Goal: Information Seeking & Learning: Find specific fact

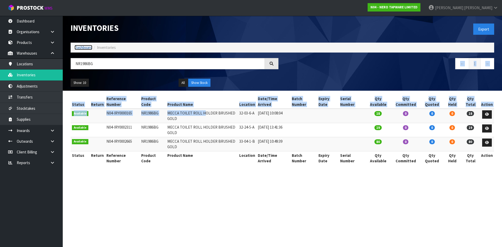
click at [85, 48] on link "Dashboard" at bounding box center [84, 47] width 18 height 5
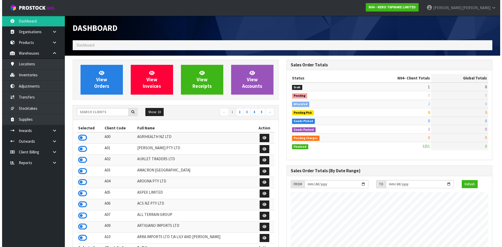
scroll to position [408, 214]
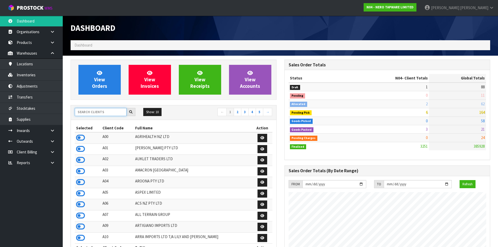
click at [109, 112] on input "text" at bounding box center [101, 112] width 52 height 8
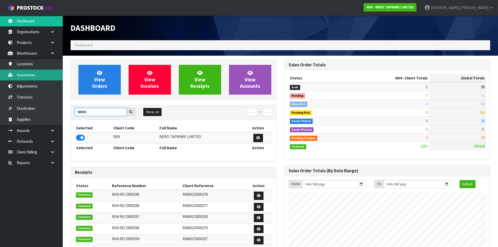
type input "NERO"
click at [54, 76] on link "Inventories" at bounding box center [31, 75] width 63 height 11
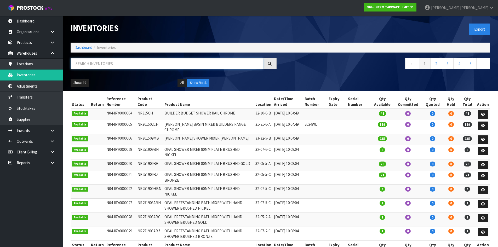
click at [138, 65] on input "text" at bounding box center [167, 63] width 193 height 11
click at [107, 66] on input "text" at bounding box center [167, 63] width 193 height 11
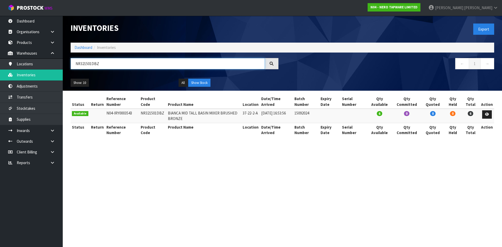
drag, startPoint x: 101, startPoint y: 64, endPoint x: 81, endPoint y: 65, distance: 19.9
click at [81, 65] on input "NR321501DBZ" at bounding box center [168, 63] width 194 height 11
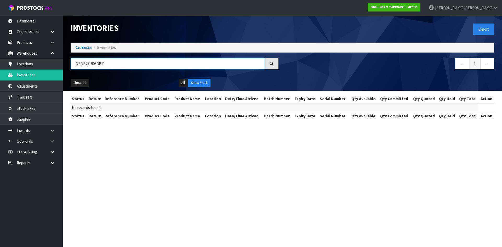
drag, startPoint x: 80, startPoint y: 63, endPoint x: 69, endPoint y: 69, distance: 12.1
click at [69, 69] on div "NRNR251905GBZ" at bounding box center [175, 65] width 216 height 15
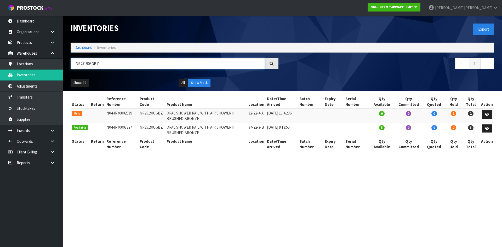
drag, startPoint x: 81, startPoint y: 63, endPoint x: 109, endPoint y: 64, distance: 28.8
click at [109, 64] on input "NR251905GBZ" at bounding box center [168, 63] width 194 height 11
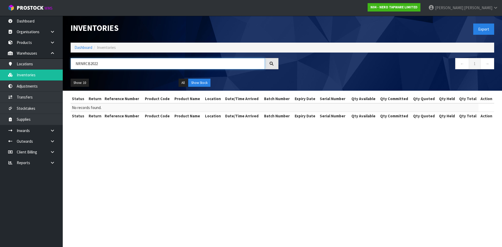
drag, startPoint x: 80, startPoint y: 64, endPoint x: 65, endPoint y: 65, distance: 14.9
click at [69, 67] on div "NRNRCB2022" at bounding box center [175, 65] width 216 height 15
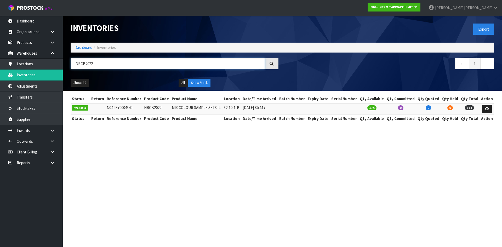
drag, startPoint x: 80, startPoint y: 64, endPoint x: 109, endPoint y: 64, distance: 29.3
click at [109, 64] on input "NRCB2022" at bounding box center [168, 63] width 194 height 11
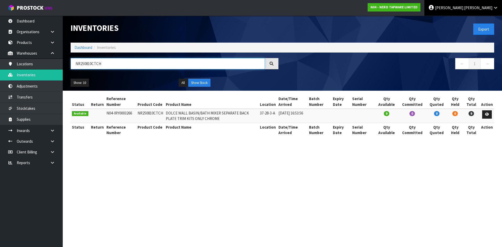
type input "NR250810CTCH"
click at [488, 4] on link "Karlene Christie" at bounding box center [464, 8] width 78 height 16
click at [490, 20] on link "Logout" at bounding box center [481, 20] width 41 height 7
